Goal: Task Accomplishment & Management: Use online tool/utility

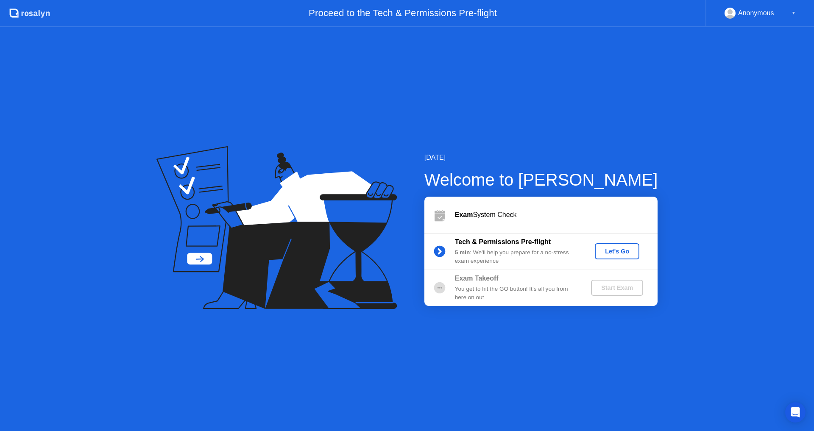
click at [343, 78] on div "[DATE] Welcome to [PERSON_NAME] Exam System Check Tech & Permissions Pre-flight…" at bounding box center [407, 229] width 814 height 404
click at [606, 248] on div "Let's Go" at bounding box center [617, 251] width 38 height 7
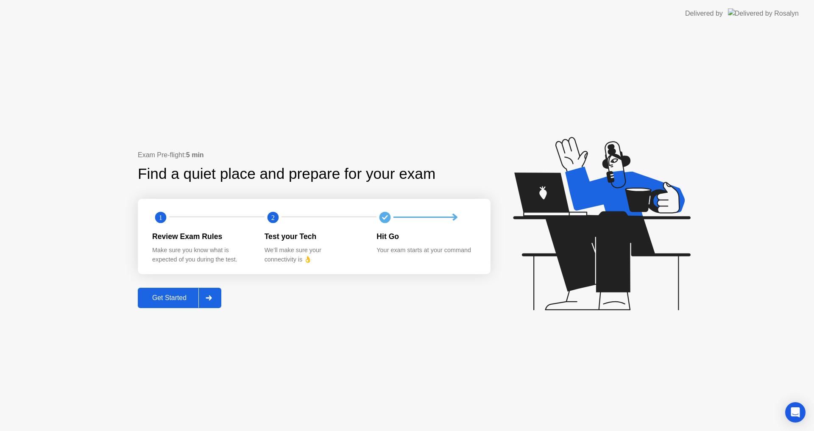
click at [161, 298] on div "Get Started" at bounding box center [169, 298] width 58 height 8
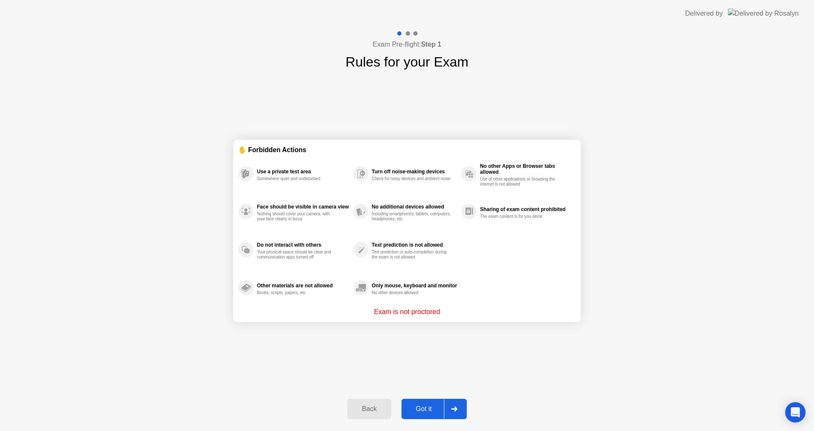
click at [421, 407] on div "Got it" at bounding box center [424, 409] width 40 height 8
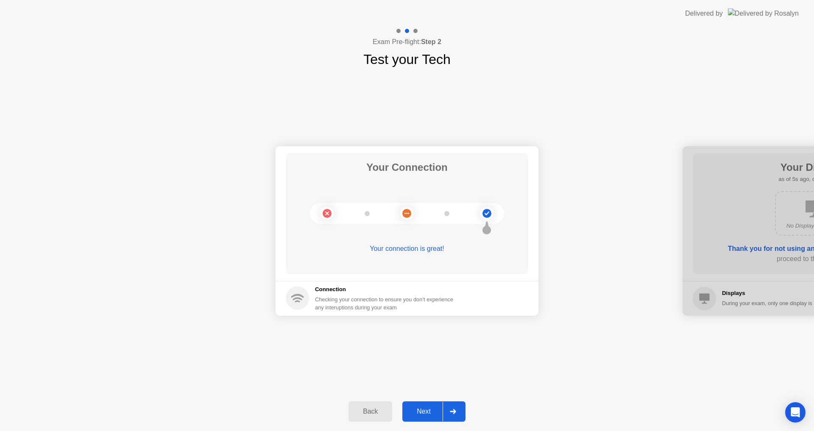
click at [240, 338] on div "Your Connection Your connection is great! Connection Checking your connection t…" at bounding box center [407, 231] width 814 height 323
click at [418, 406] on button "Next" at bounding box center [433, 412] width 63 height 20
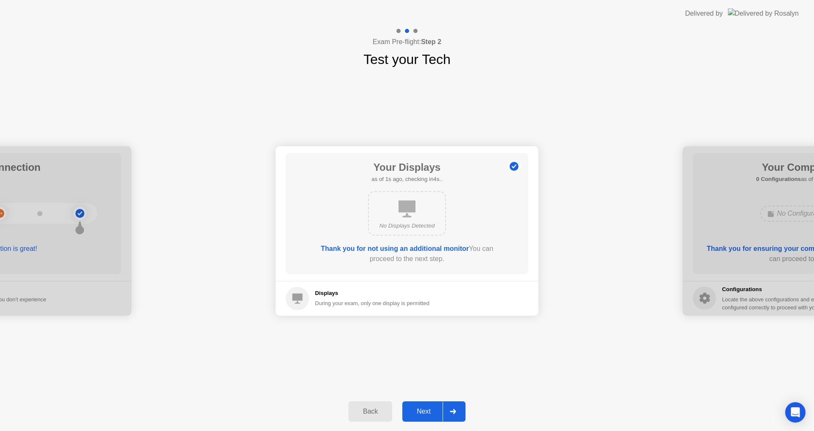
click at [432, 411] on div "Next" at bounding box center [424, 412] width 38 height 8
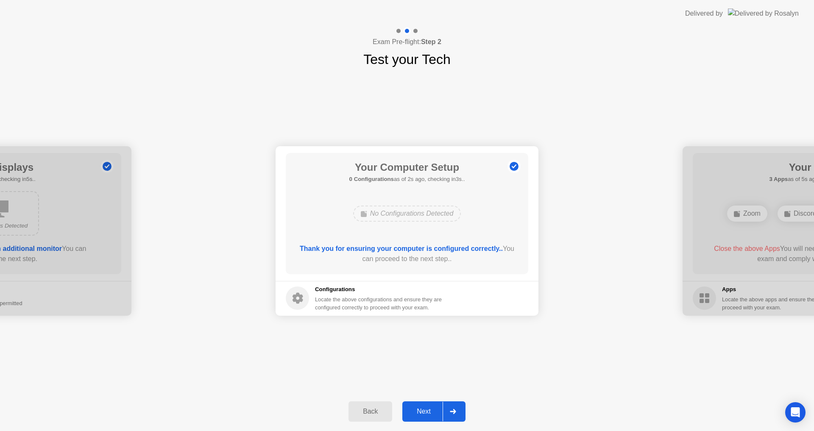
click at [427, 408] on div "Next" at bounding box center [424, 412] width 38 height 8
